Goal: Information Seeking & Learning: Find specific fact

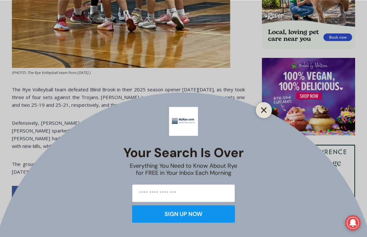
click at [267, 111] on button "Close" at bounding box center [263, 109] width 9 height 9
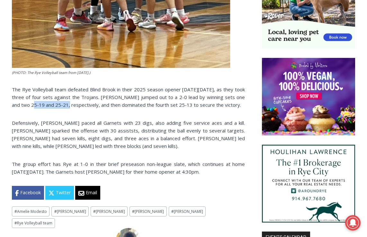
drag, startPoint x: 22, startPoint y: 109, endPoint x: 57, endPoint y: 108, distance: 35.0
click at [57, 108] on p "The Rye Volleyball team defeated Blind Brook in their 2025 season opener on Tue…" at bounding box center [128, 96] width 233 height 23
copy p "25-19 and 25-21"
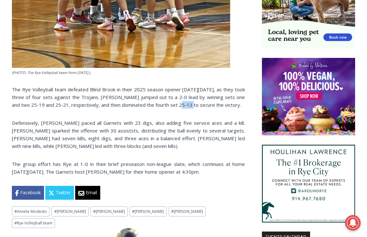
drag, startPoint x: 169, startPoint y: 107, endPoint x: 180, endPoint y: 107, distance: 11.2
click at [180, 107] on p "The Rye Volleyball team defeated Blind Brook in their 2025 season opener on Tue…" at bounding box center [128, 96] width 233 height 23
copy p "25-13"
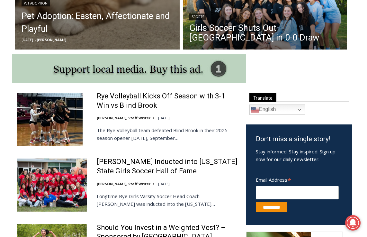
scroll to position [297, 0]
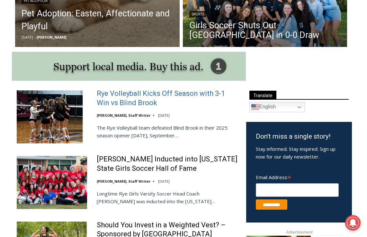
click at [124, 104] on link "Rye Volleyball Kicks Off Season with 3-1 Win vs Blind Brook" at bounding box center [167, 98] width 141 height 18
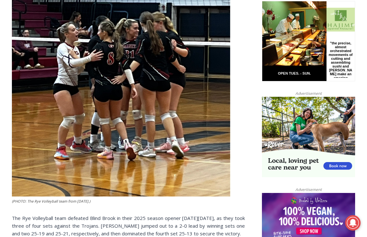
scroll to position [330, 0]
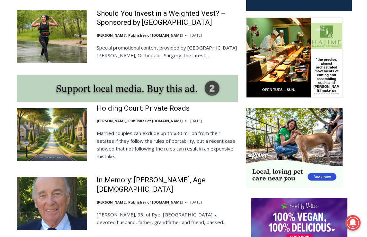
scroll to position [502, 0]
